Goal: Find specific page/section: Find specific page/section

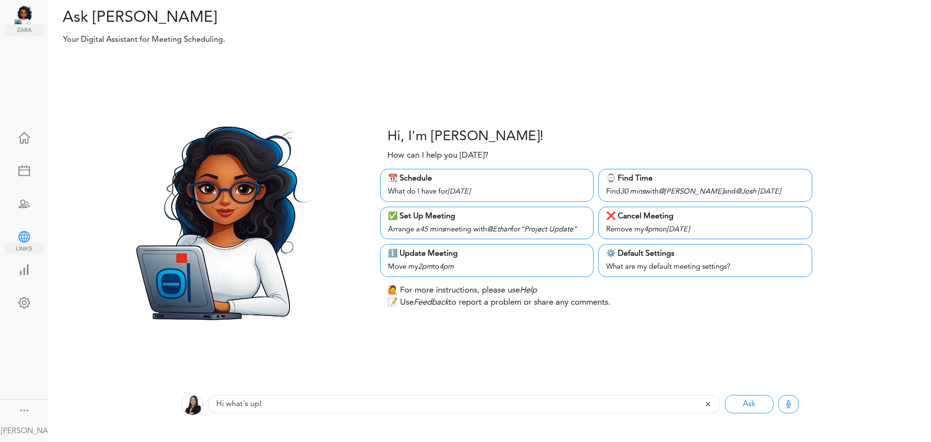
click at [20, 242] on img at bounding box center [24, 248] width 39 height 12
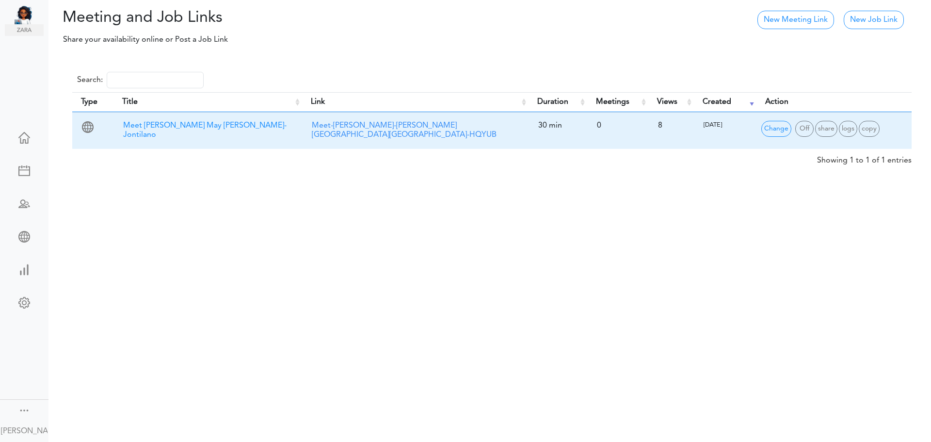
click at [396, 130] on div "Meet-Rosselle-May-Mendoza-Jontilano-HQYUB" at bounding box center [415, 130] width 217 height 28
click at [401, 126] on link "Meet-Rosselle-May-Mendoza-Jontilano-HQYUB" at bounding box center [404, 130] width 185 height 17
